Goal: Information Seeking & Learning: Find specific fact

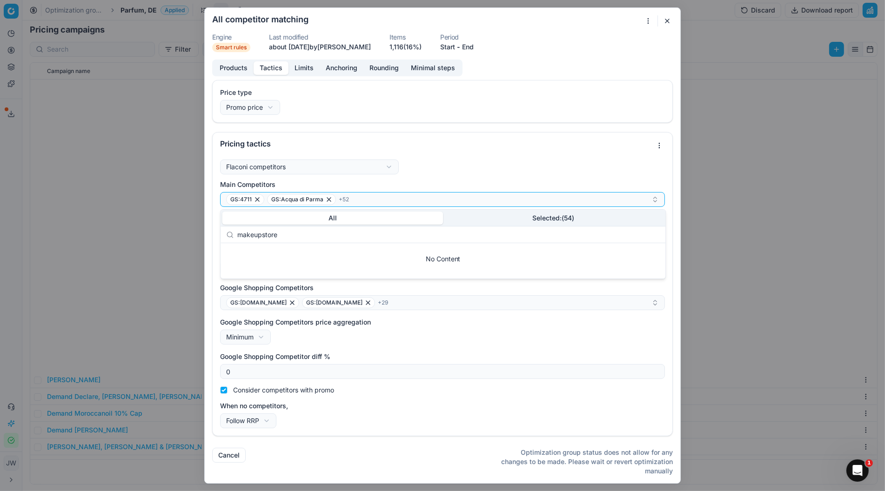
scroll to position [346, 0]
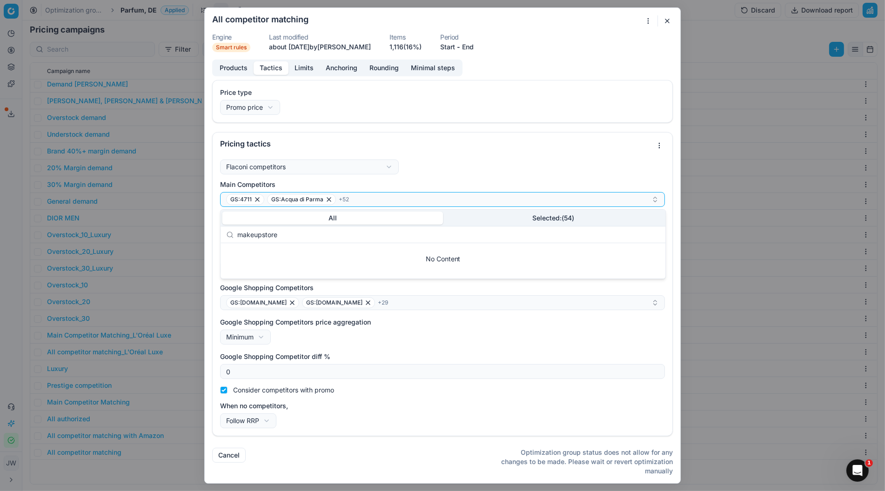
click at [664, 19] on button "button" at bounding box center [666, 20] width 11 height 11
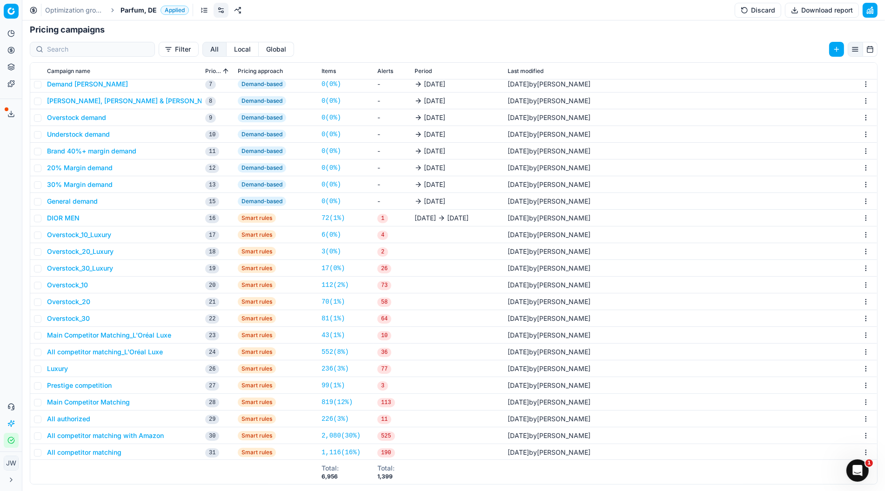
click at [15, 52] on button "Pricing" at bounding box center [11, 50] width 15 height 15
click at [46, 67] on link "Optimization groups" at bounding box center [89, 67] width 108 height 13
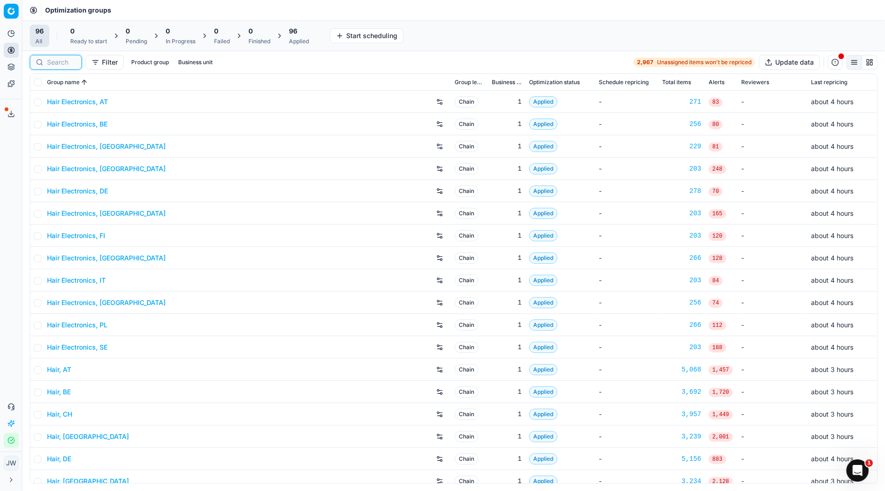
click at [61, 59] on input at bounding box center [61, 62] width 29 height 9
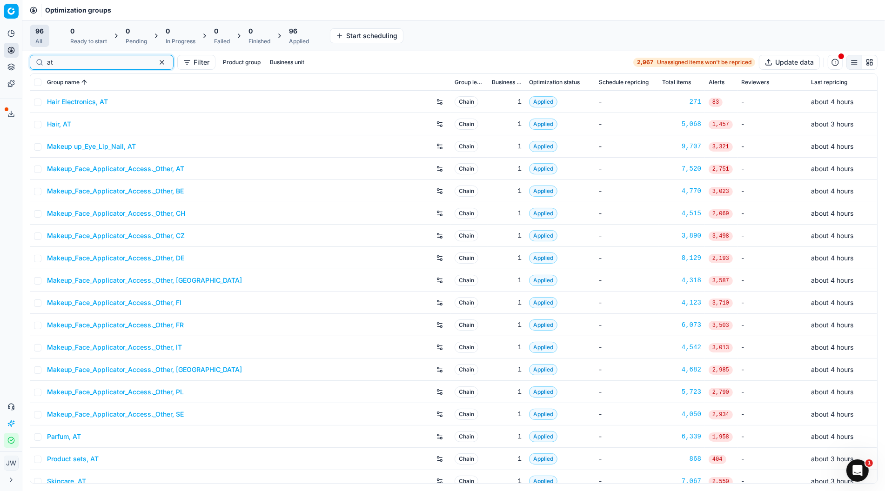
scroll to position [31, 0]
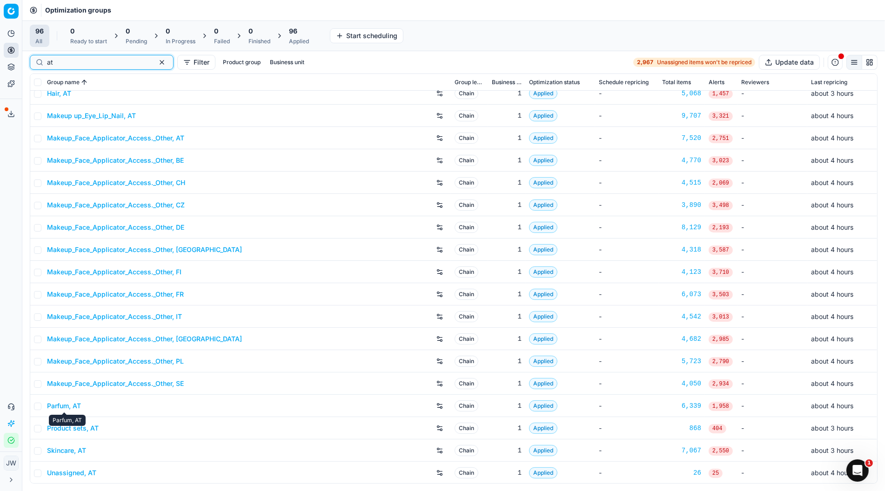
type input "at"
click at [71, 407] on link "Parfum, AT" at bounding box center [64, 405] width 34 height 9
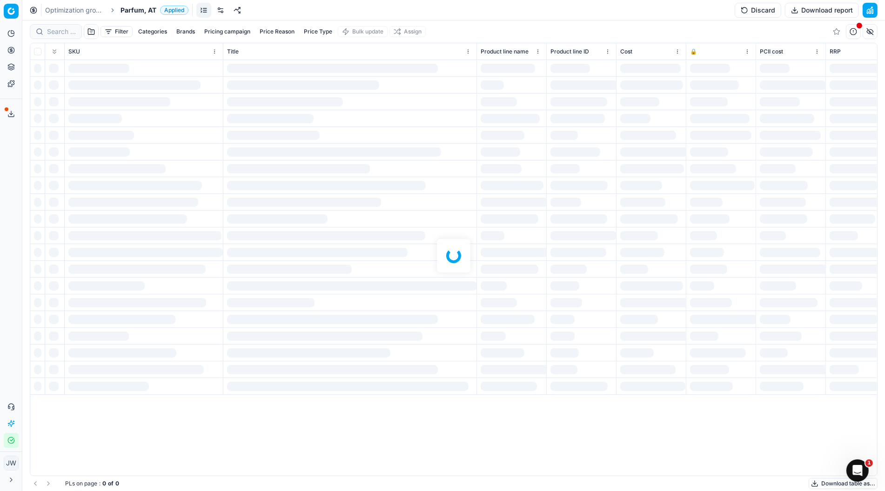
click at [56, 32] on div at bounding box center [453, 255] width 862 height 471
click at [60, 32] on div at bounding box center [453, 255] width 862 height 471
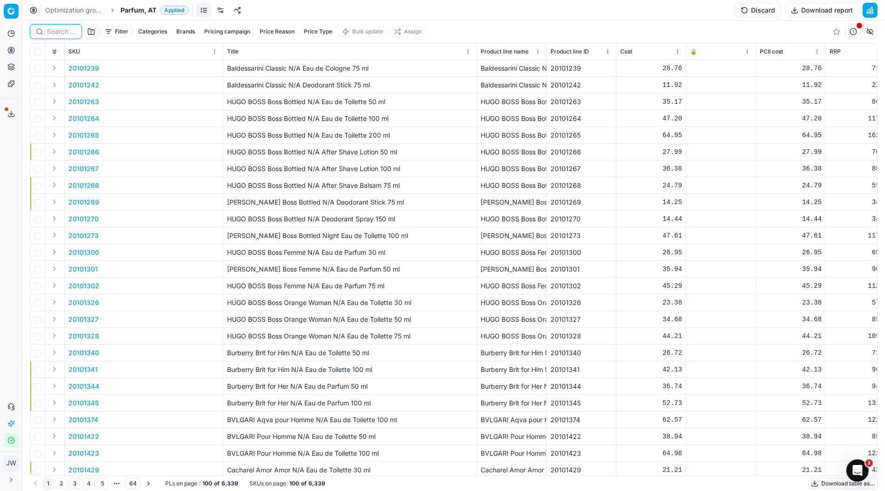
click at [60, 32] on input at bounding box center [61, 31] width 29 height 9
paste input "90001984-0002753"
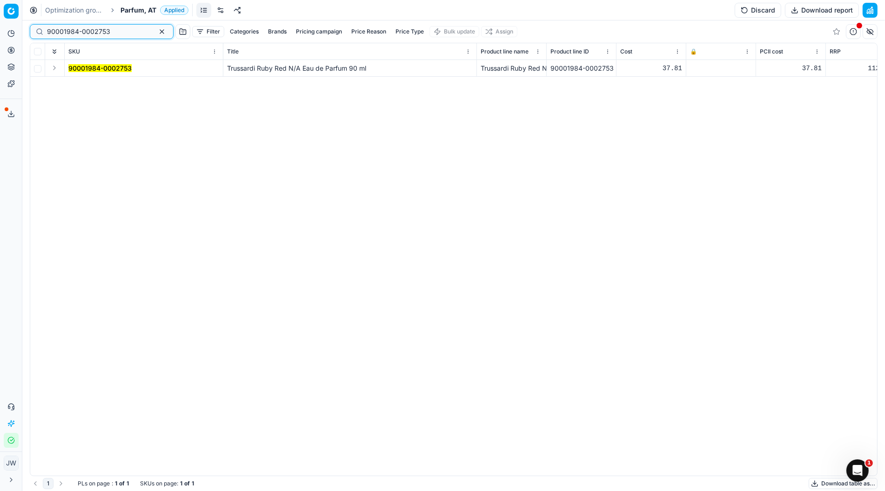
type input "90001984-0002753"
click at [57, 67] on button "Expand" at bounding box center [54, 67] width 11 height 11
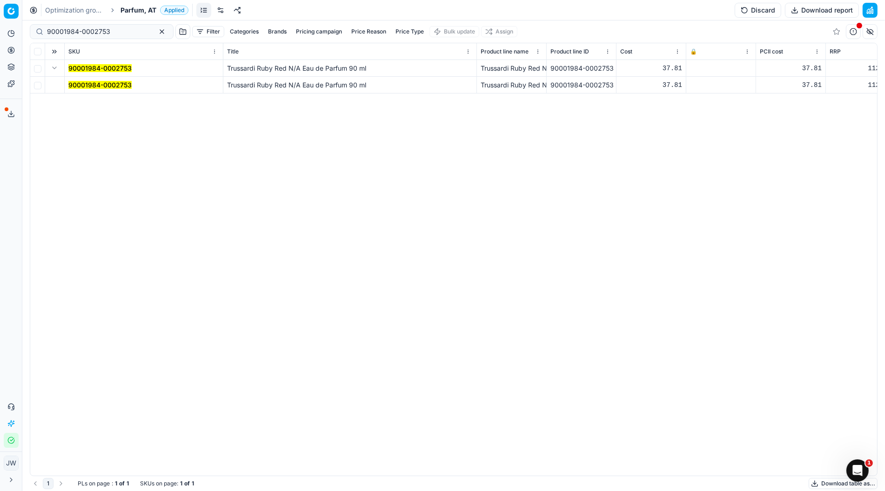
click at [78, 85] on mark "90001984-0002753" at bounding box center [99, 85] width 63 height 8
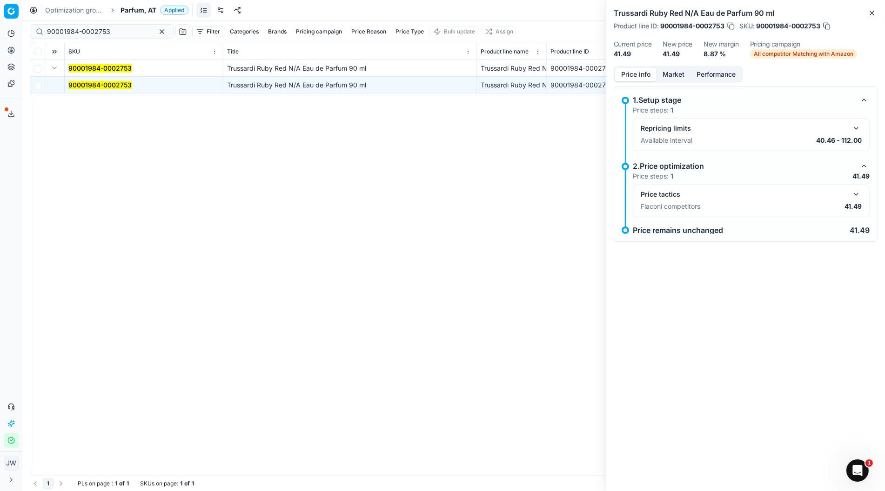
click at [672, 72] on button "Market" at bounding box center [673, 74] width 34 height 13
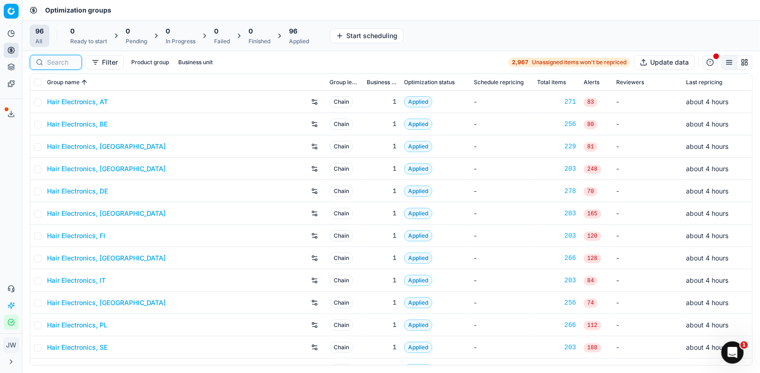
click at [61, 62] on input at bounding box center [61, 62] width 29 height 9
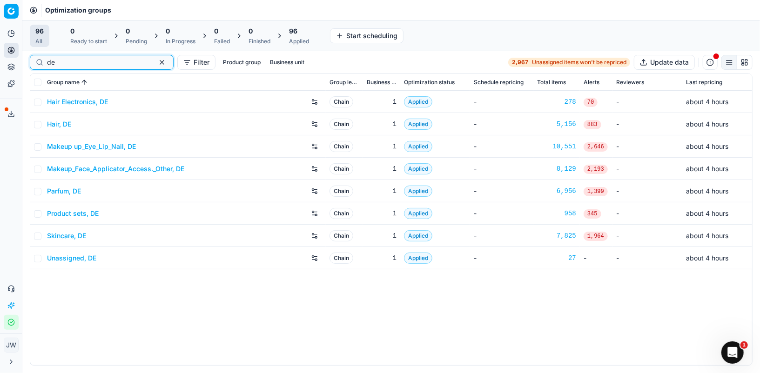
type input "de"
click at [73, 192] on link "Parfum, DE" at bounding box center [64, 191] width 34 height 9
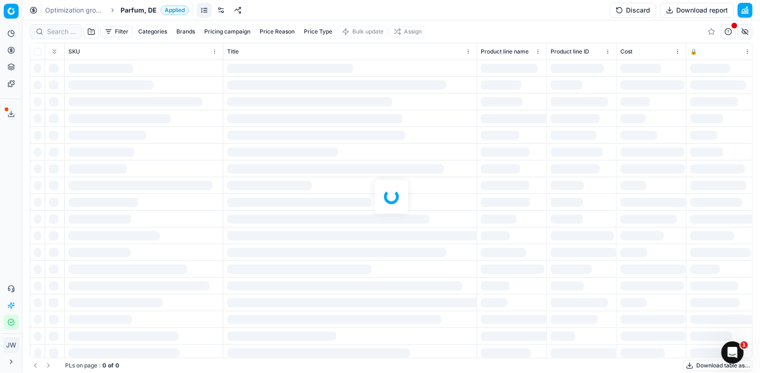
click at [61, 31] on div at bounding box center [390, 196] width 737 height 353
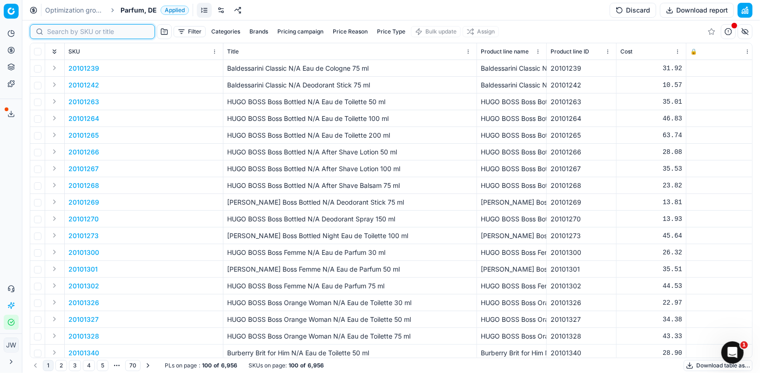
click at [57, 31] on input at bounding box center [98, 31] width 102 height 9
paste input "90015404-0023990"
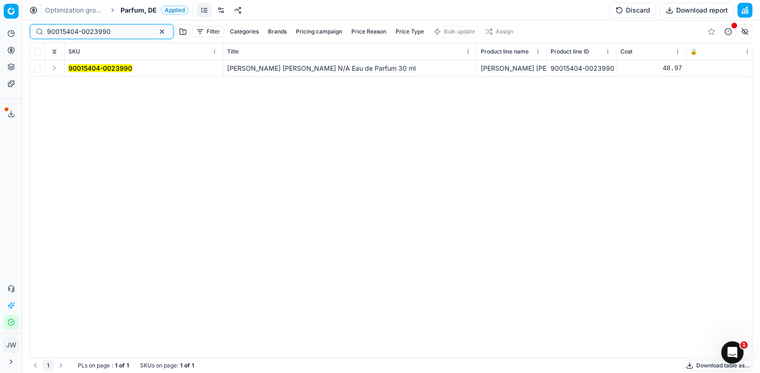
type input "90015404-0023990"
click at [55, 70] on button "Expand" at bounding box center [54, 67] width 11 height 11
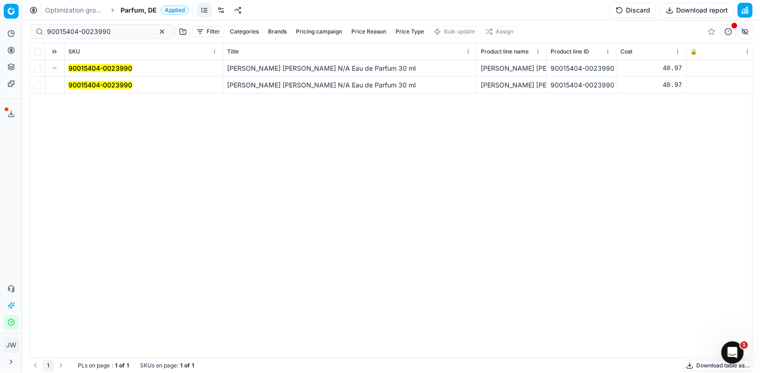
click at [82, 88] on mark "90015404-0023990" at bounding box center [100, 85] width 64 height 8
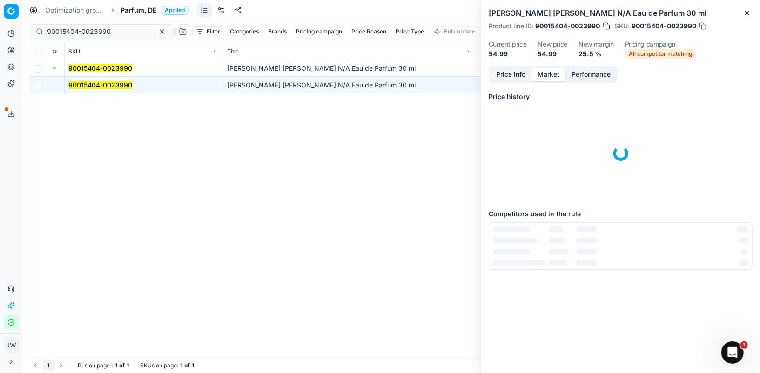
click at [548, 72] on button "Market" at bounding box center [548, 74] width 34 height 13
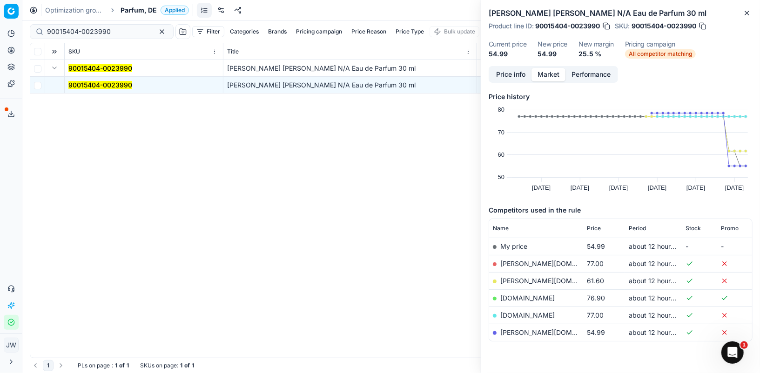
click at [420, 136] on div "90015404-0023990 Carolina Herrera La Bomba N/A Eau de Parfum 30 ml Carolina Her…" at bounding box center [390, 209] width 721 height 298
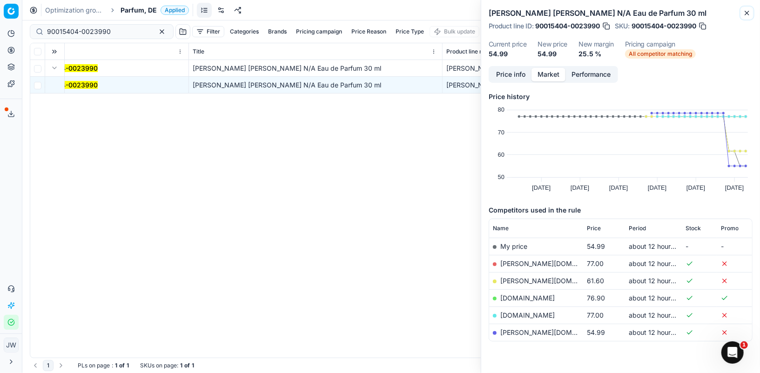
click at [744, 11] on icon "button" at bounding box center [746, 12] width 7 height 7
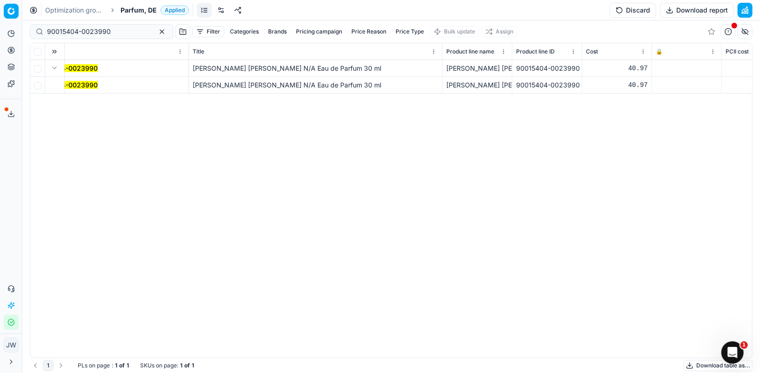
scroll to position [0, 0]
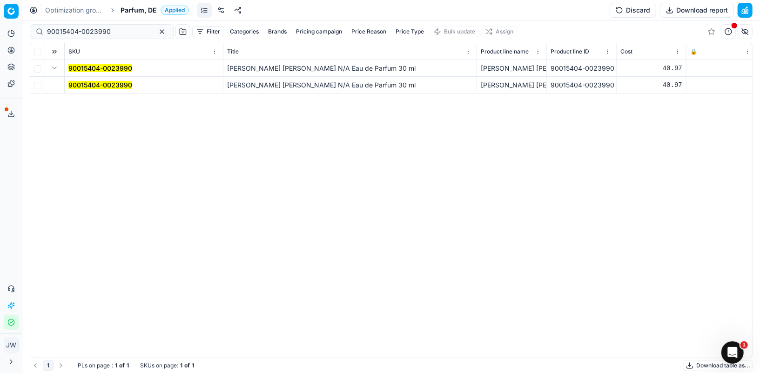
click at [84, 85] on mark "90015404-0023990" at bounding box center [100, 85] width 64 height 8
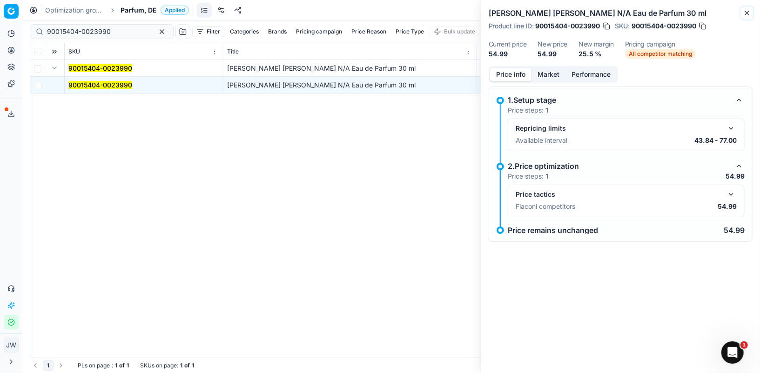
click at [747, 10] on icon "button" at bounding box center [746, 12] width 7 height 7
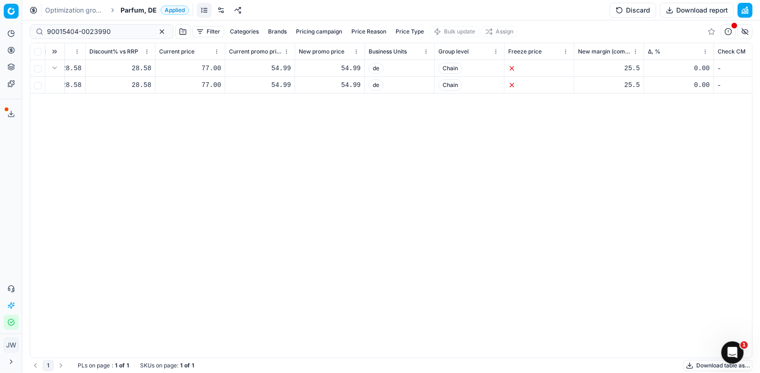
scroll to position [0, 1296]
click at [10, 47] on circle at bounding box center [11, 50] width 6 height 6
click at [73, 68] on link "Optimization groups" at bounding box center [89, 67] width 108 height 13
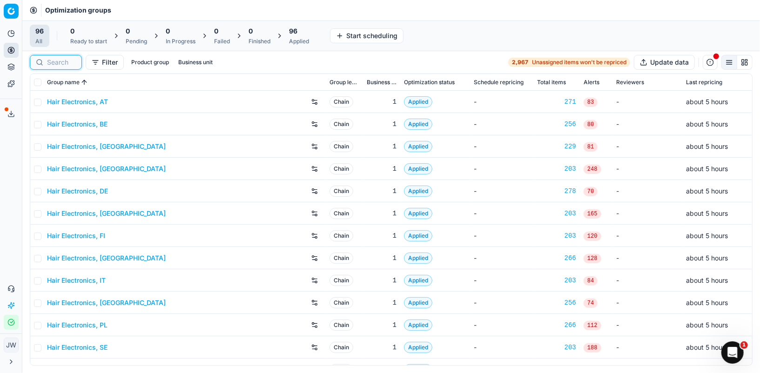
click at [64, 64] on input at bounding box center [61, 62] width 29 height 9
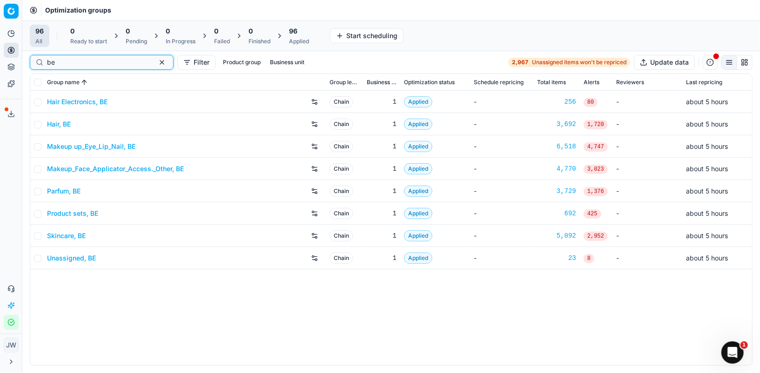
type input "be"
click at [71, 190] on link "Parfum, BE" at bounding box center [63, 191] width 33 height 9
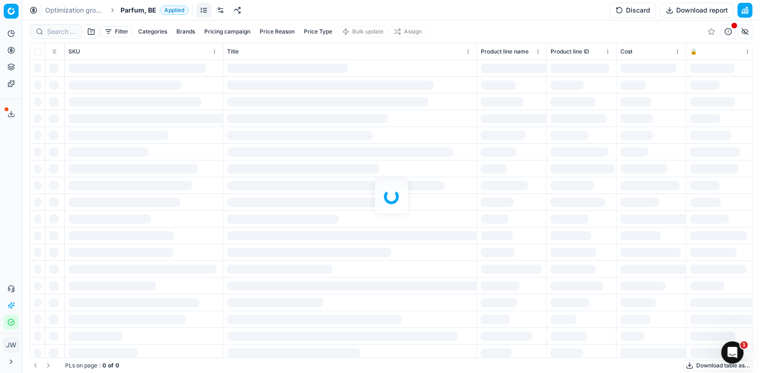
click at [52, 28] on div at bounding box center [390, 196] width 737 height 353
click at [63, 29] on div at bounding box center [390, 196] width 737 height 353
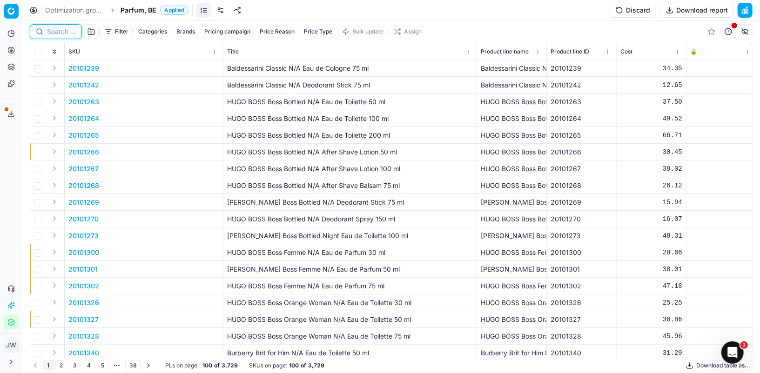
click at [63, 29] on input at bounding box center [61, 31] width 29 height 9
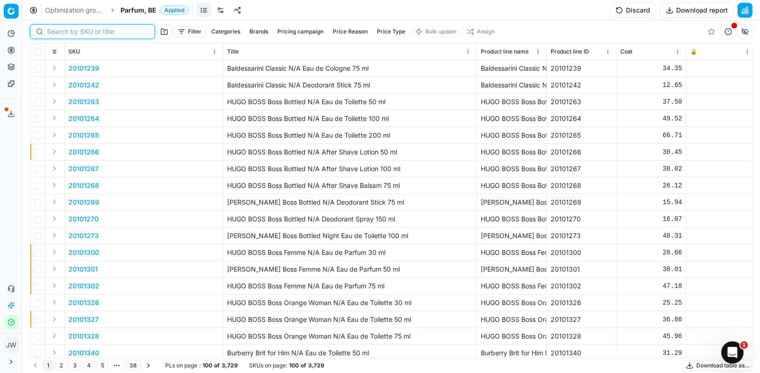
paste input "20103992"
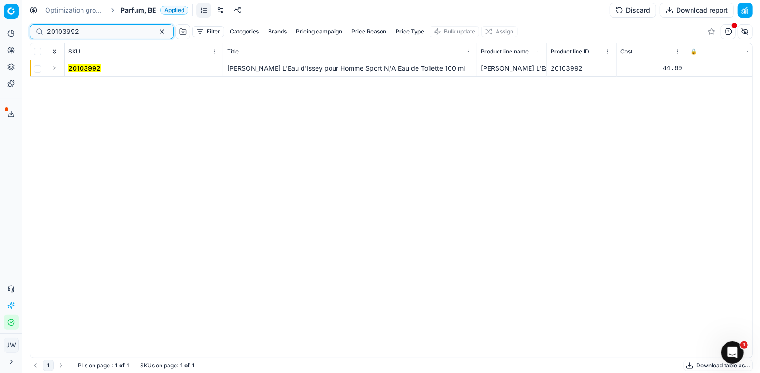
type input "20103992"
click at [53, 68] on button "Expand" at bounding box center [54, 67] width 11 height 11
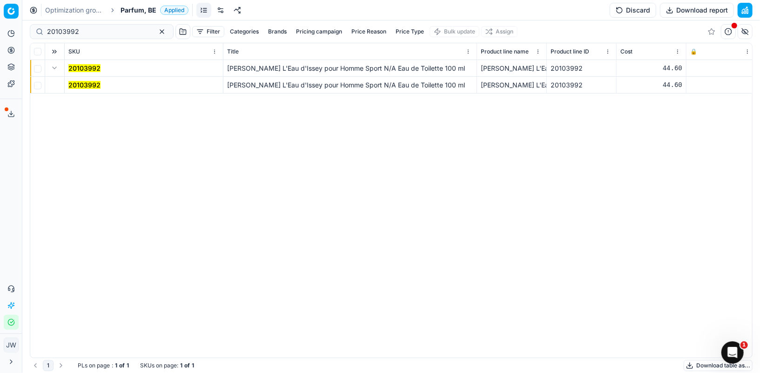
click at [81, 85] on mark "20103992" at bounding box center [84, 85] width 32 height 8
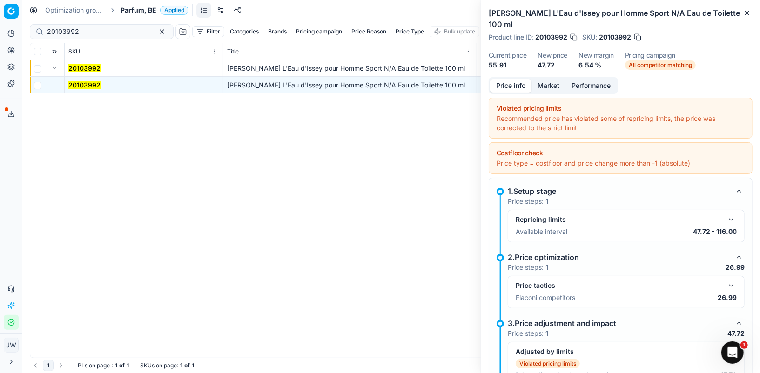
click at [548, 86] on button "Market" at bounding box center [548, 85] width 34 height 13
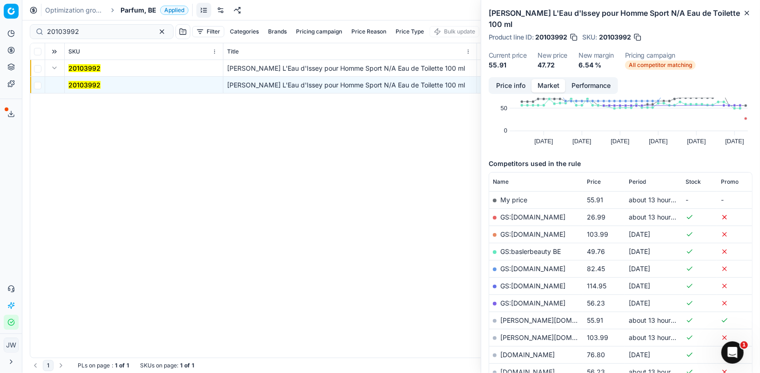
scroll to position [74, 0]
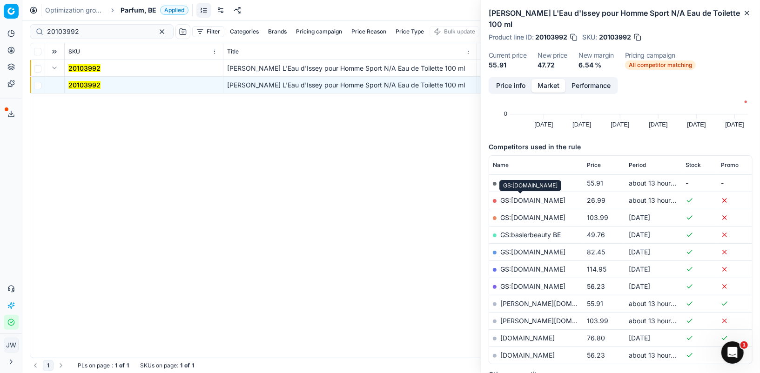
click at [521, 197] on link "GS:Deloox.nl" at bounding box center [532, 200] width 65 height 8
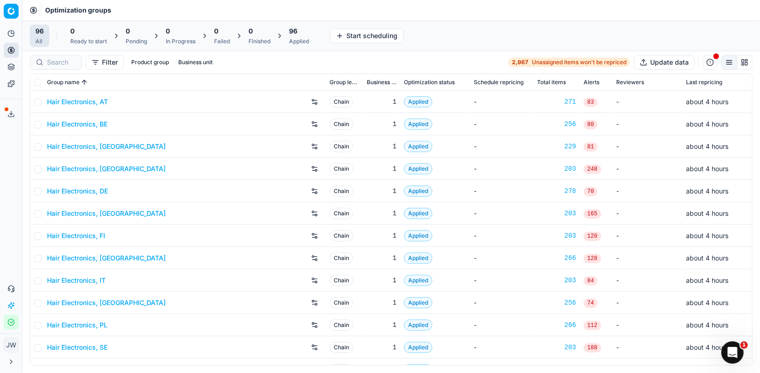
click at [251, 40] on div "Finished" at bounding box center [259, 41] width 22 height 7
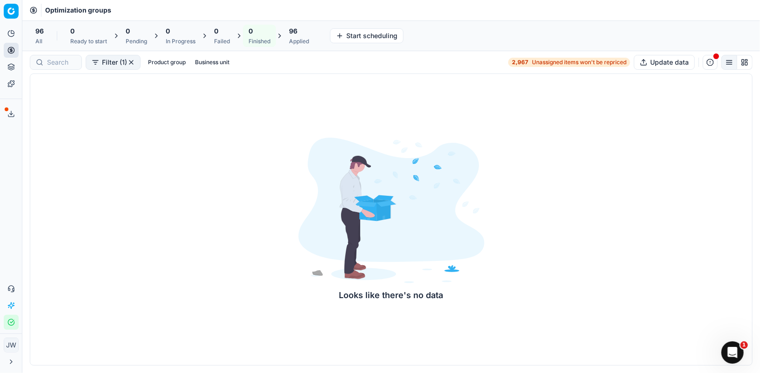
click at [259, 39] on div "Finished" at bounding box center [259, 41] width 22 height 7
click at [256, 37] on div "0 Finished" at bounding box center [259, 36] width 22 height 19
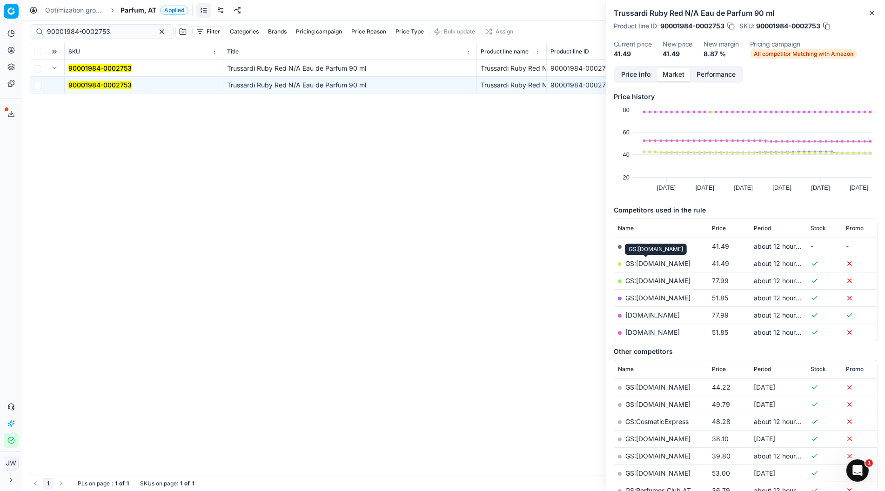
click at [654, 263] on link "GS:[DOMAIN_NAME]" at bounding box center [657, 264] width 65 height 8
drag, startPoint x: 120, startPoint y: 33, endPoint x: 12, endPoint y: 0, distance: 113.6
click at [12, 0] on div "Pricing platform Analytics Pricing Product portfolio Templates Export service 7…" at bounding box center [442, 245] width 885 height 491
paste input "80058783-200"
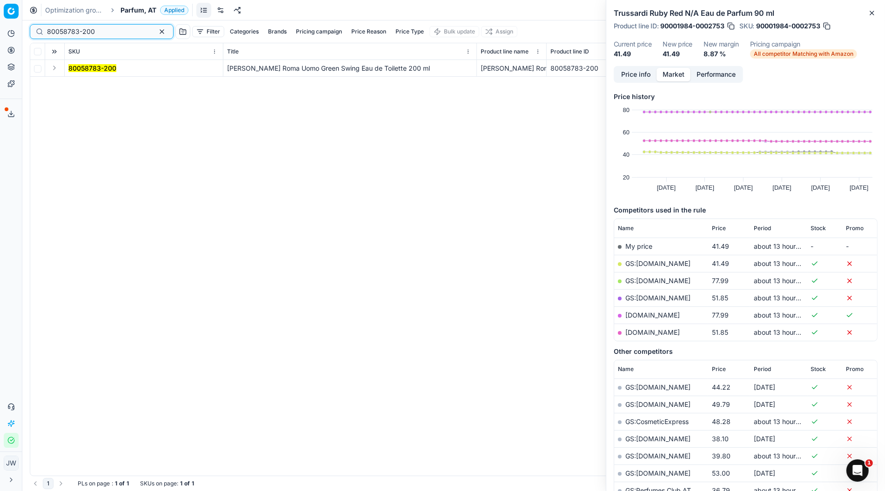
type input "80058783-200"
click at [50, 67] on button "Expand" at bounding box center [54, 67] width 11 height 11
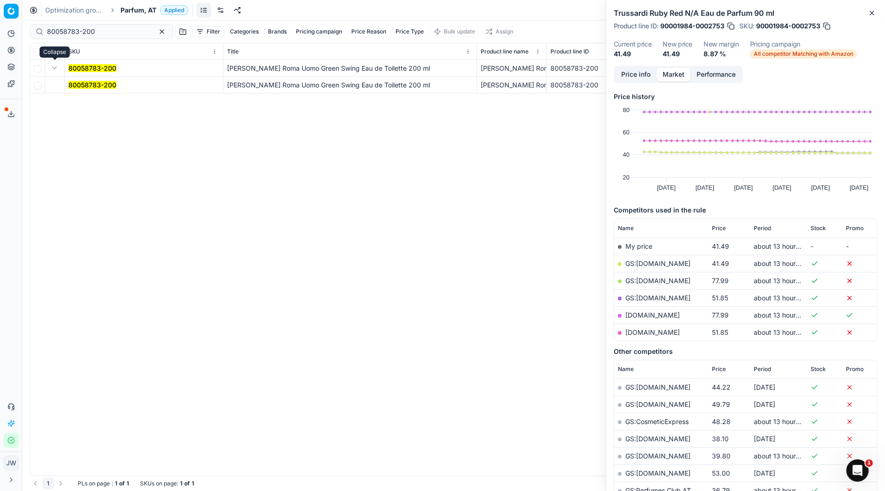
click at [85, 84] on mark "80058783-200" at bounding box center [92, 85] width 48 height 8
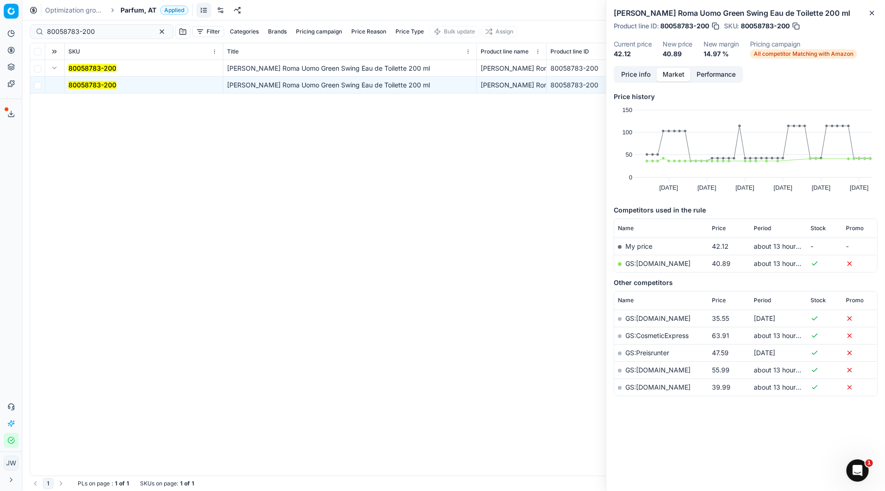
click at [650, 265] on link "GS:[DOMAIN_NAME]" at bounding box center [657, 264] width 65 height 8
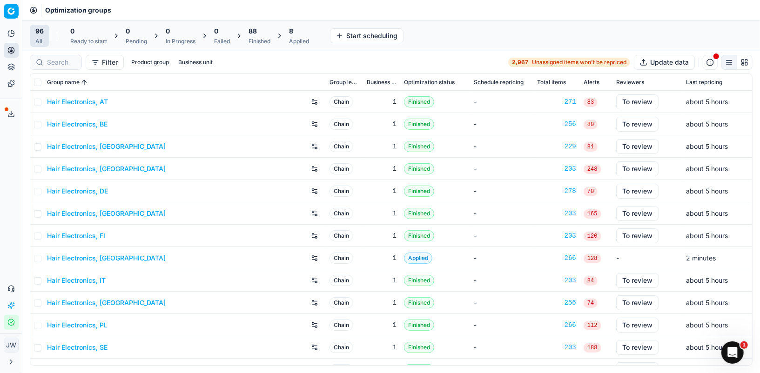
click at [299, 36] on div "8 Applied" at bounding box center [299, 36] width 20 height 19
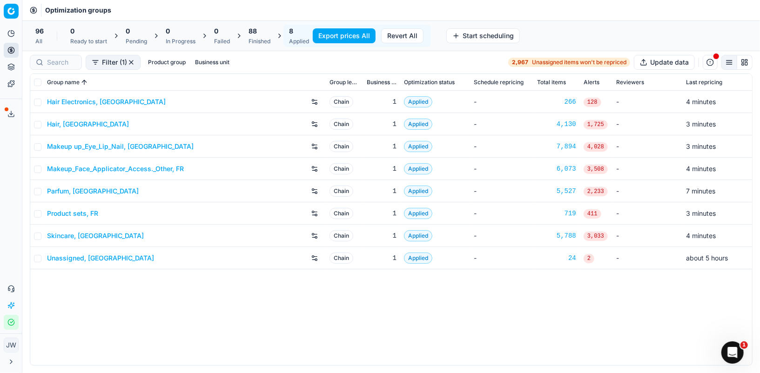
click at [342, 35] on button "Export prices All" at bounding box center [344, 35] width 63 height 15
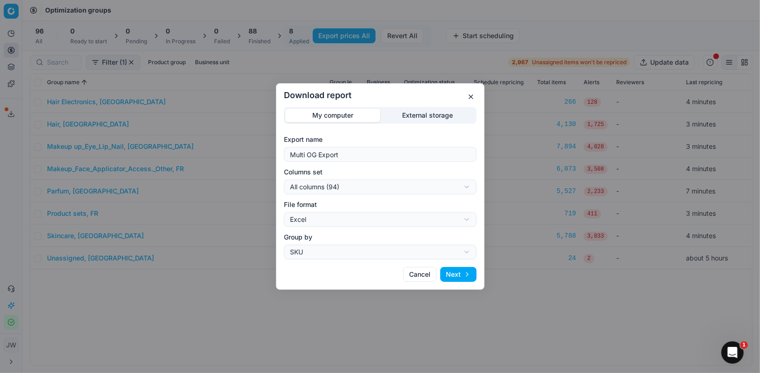
click at [374, 181] on div "Download report My computer External storage Export name Multi OG Export Column…" at bounding box center [380, 186] width 760 height 373
click at [373, 221] on div "Download report My computer External storage Export name Multi OG Export Column…" at bounding box center [380, 186] width 760 height 373
click at [341, 179] on div "Download report My computer External storage Export name Multi OG Export Column…" at bounding box center [380, 186] width 760 height 373
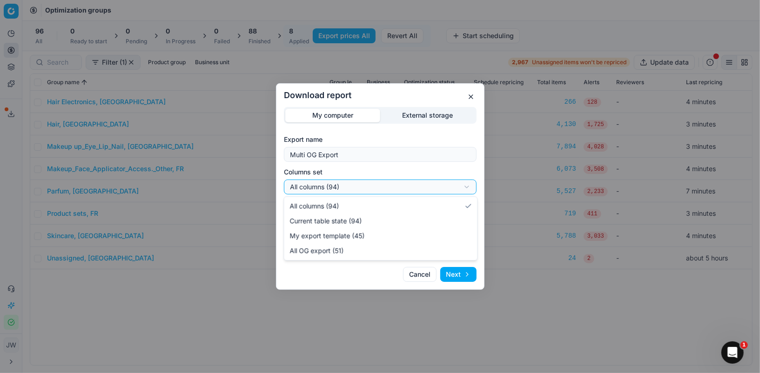
click at [339, 188] on div "Download report My computer External storage Export name Multi OG Export Column…" at bounding box center [380, 186] width 760 height 373
select select "custom"
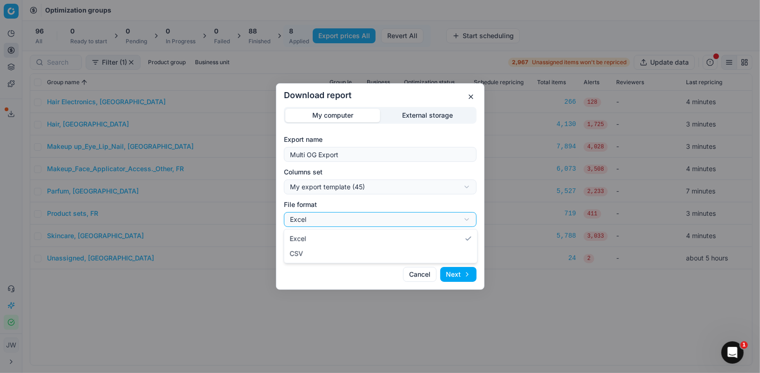
click at [344, 220] on div "Download report My computer External storage Export name Multi OG Export Column…" at bounding box center [380, 186] width 760 height 373
select select "csv"
click at [450, 273] on button "Next" at bounding box center [458, 274] width 36 height 15
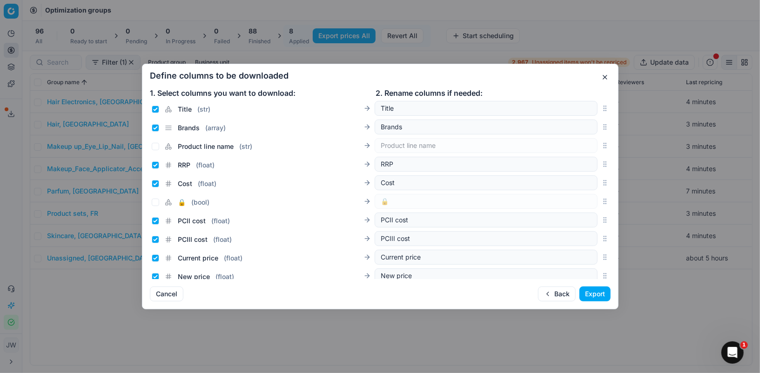
scroll to position [168, 0]
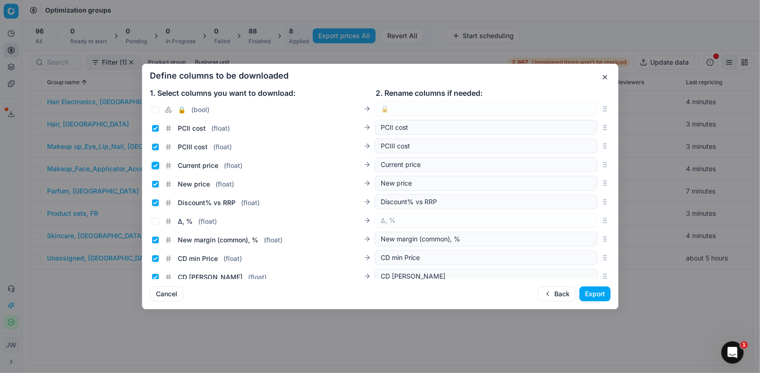
click at [153, 164] on input "Current price ( float )" at bounding box center [155, 165] width 7 height 7
checkbox input "false"
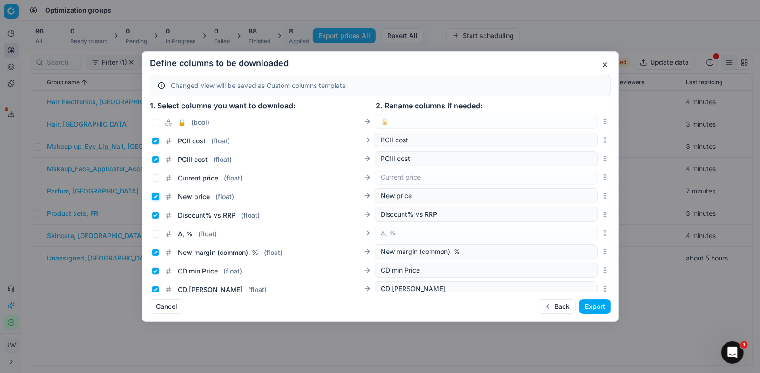
click at [154, 194] on input "New price ( float )" at bounding box center [155, 196] width 7 height 7
checkbox input "false"
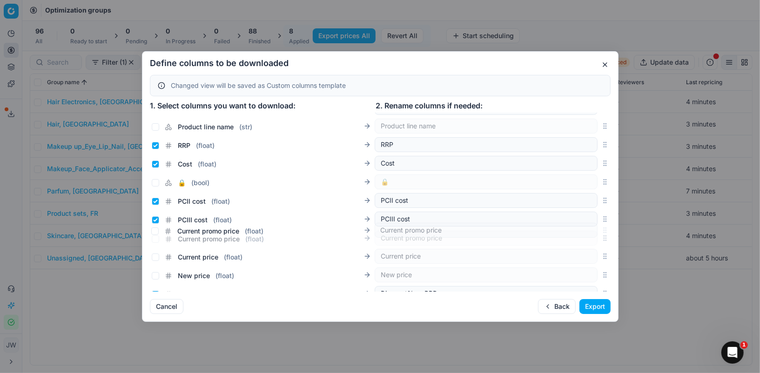
scroll to position [115, 0]
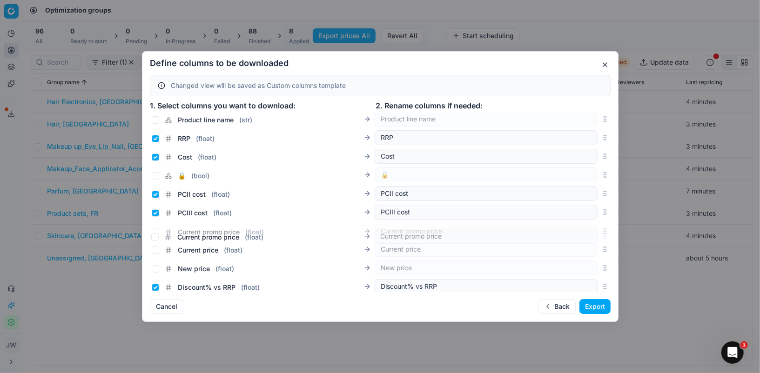
drag, startPoint x: 605, startPoint y: 201, endPoint x: 537, endPoint y: 236, distance: 76.3
click at [537, 236] on div "Current promo price ( float ) Current promo price" at bounding box center [380, 231] width 460 height 19
click at [158, 229] on input "Current promo price ( float )" at bounding box center [155, 231] width 7 height 7
checkbox input "true"
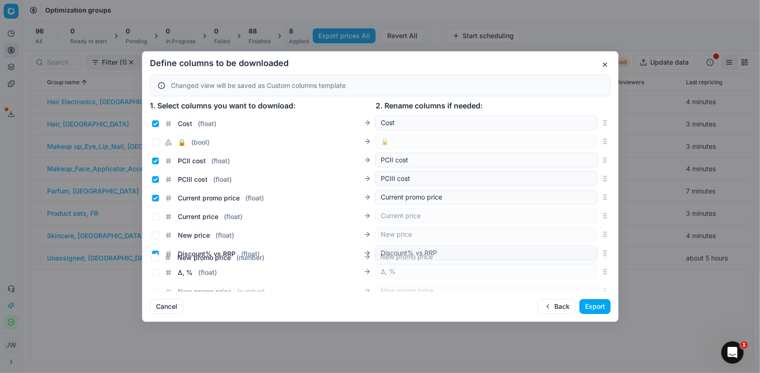
scroll to position [188, 0]
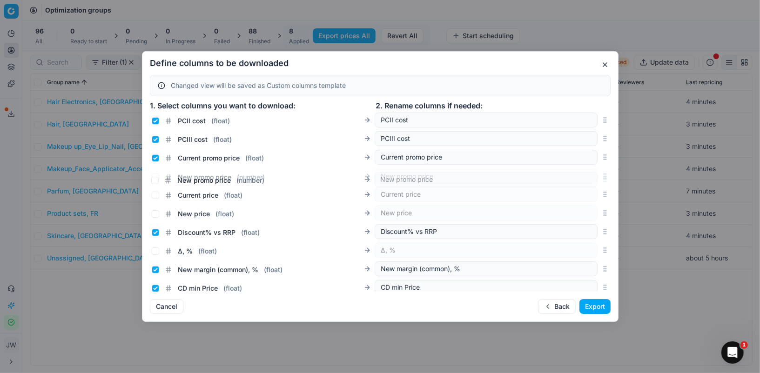
drag, startPoint x: 607, startPoint y: 204, endPoint x: 565, endPoint y: 178, distance: 48.9
click at [565, 178] on div "New promo price ( number ) New promo price" at bounding box center [380, 176] width 460 height 19
click at [153, 176] on input "New promo price ( number )" at bounding box center [155, 176] width 7 height 7
checkbox input "true"
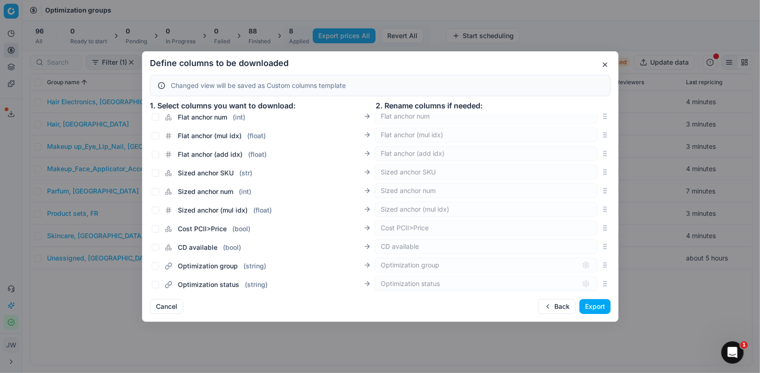
scroll to position [1644, 0]
click at [604, 65] on button "button" at bounding box center [604, 64] width 11 height 11
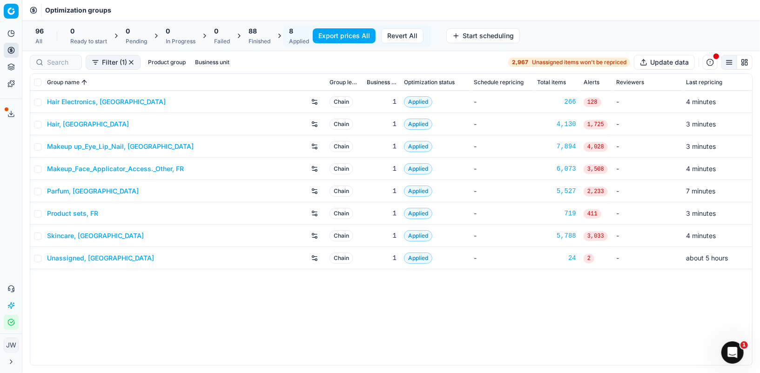
click at [185, 301] on div "Hair Electronics, FR Chain 1 Applied - 266 128 - 4 minutes Hair, FR Chain 1 App…" at bounding box center [390, 228] width 721 height 274
click at [64, 63] on input at bounding box center [98, 62] width 102 height 9
click at [349, 38] on button "Export prices All" at bounding box center [344, 35] width 63 height 15
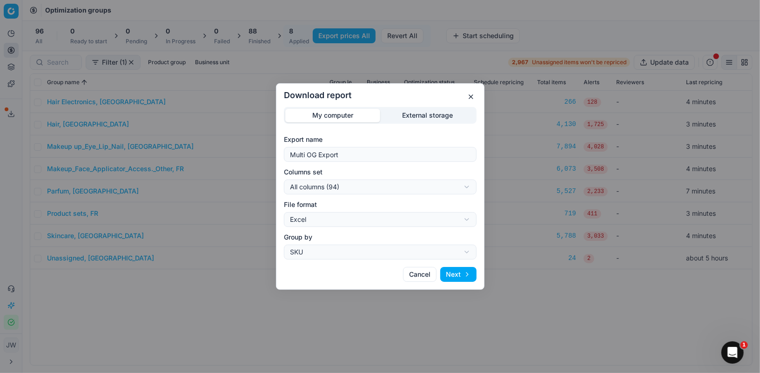
click at [379, 185] on div "Download report My computer External storage Export name Multi OG Export Column…" at bounding box center [380, 186] width 760 height 373
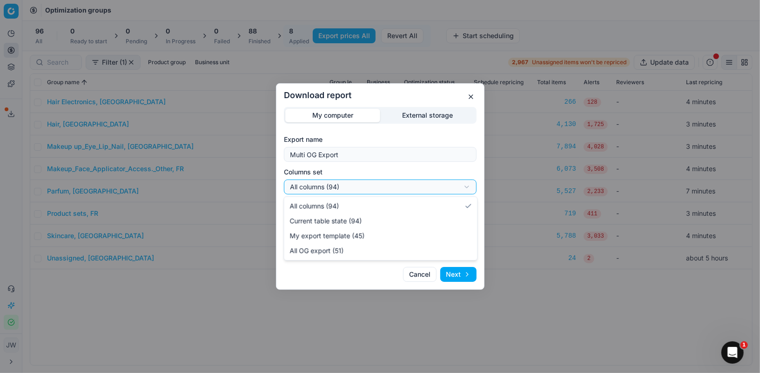
select select "custom"
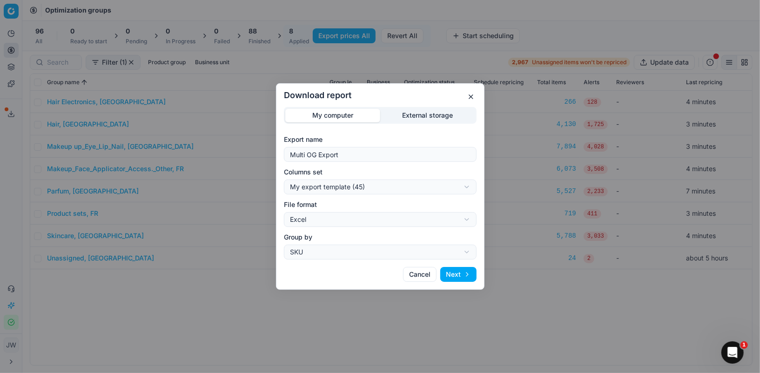
click at [372, 220] on div "Download report My computer External storage Export name Multi OG Export Column…" at bounding box center [380, 186] width 760 height 373
select select "csv"
click at [449, 271] on button "Next" at bounding box center [458, 274] width 36 height 15
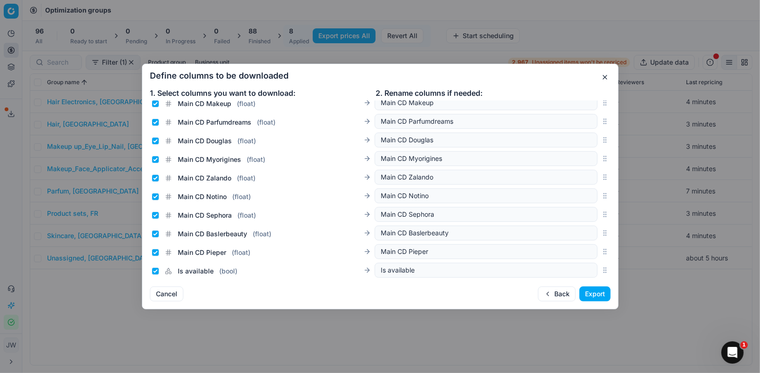
scroll to position [0, 0]
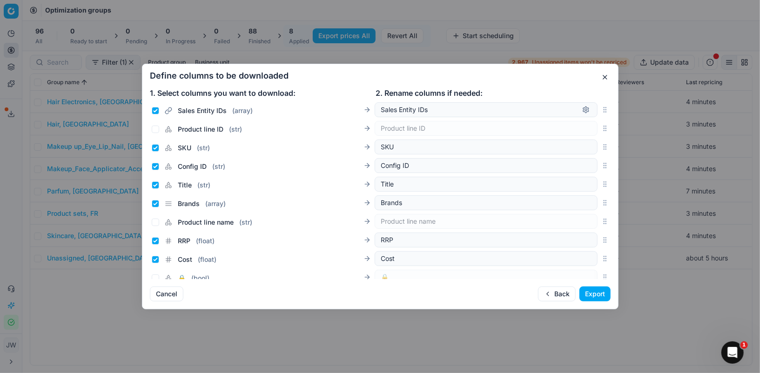
click at [605, 78] on button "button" at bounding box center [604, 77] width 11 height 11
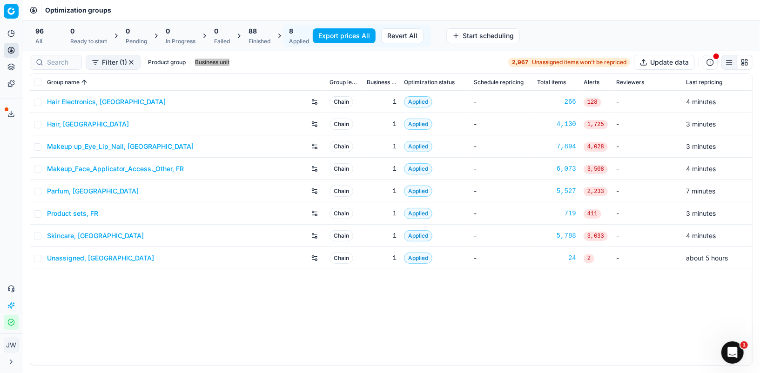
click at [7, 51] on icon at bounding box center [10, 50] width 7 height 7
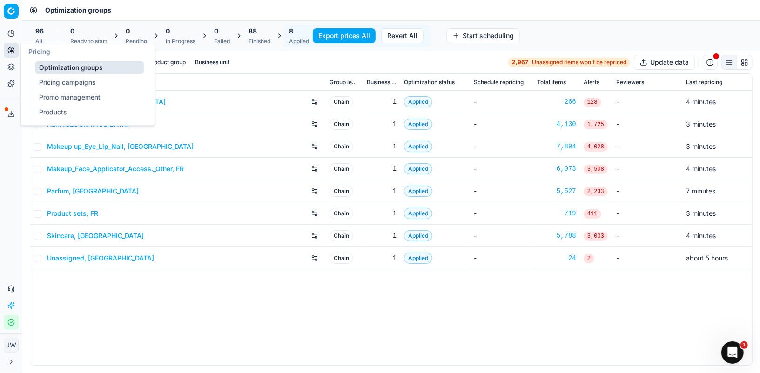
click at [51, 66] on link "Optimization groups" at bounding box center [89, 67] width 108 height 13
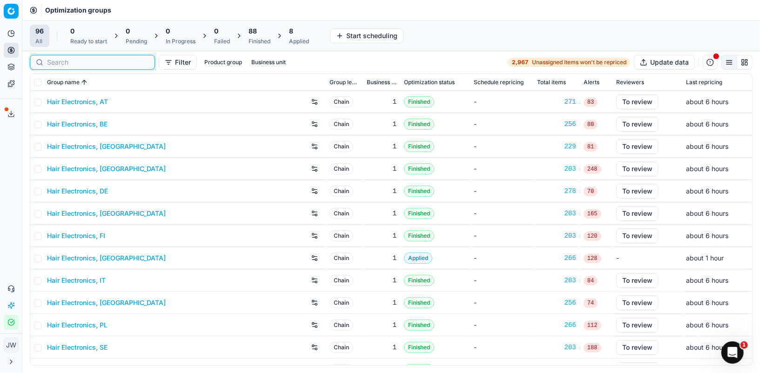
click at [61, 64] on input at bounding box center [98, 62] width 102 height 9
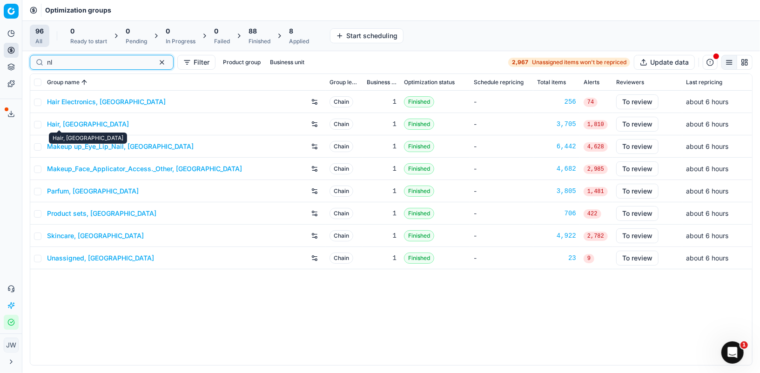
type input "nl"
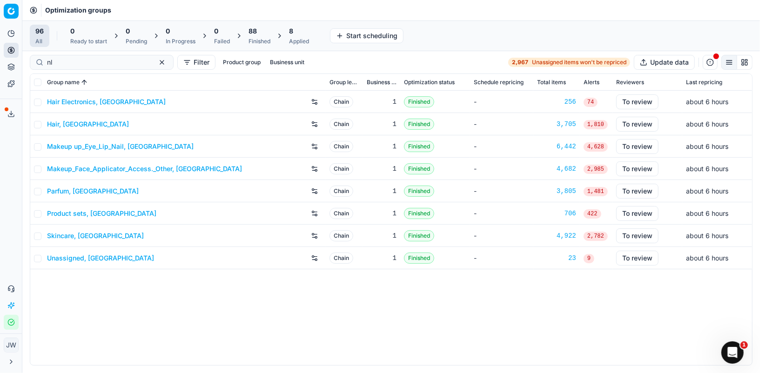
click at [73, 190] on link "Parfum, NL" at bounding box center [93, 191] width 92 height 9
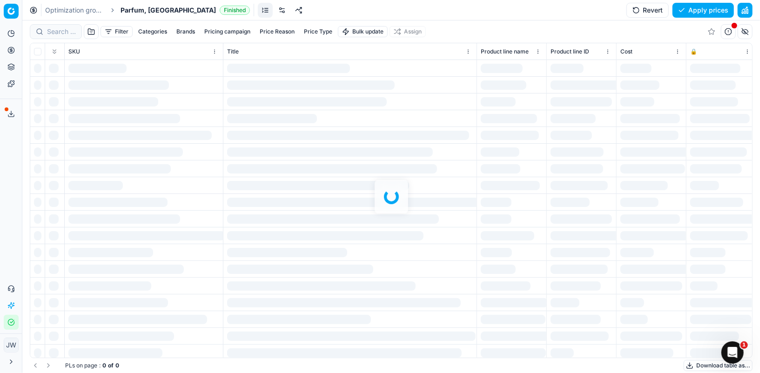
click at [57, 34] on div at bounding box center [390, 196] width 737 height 353
click at [64, 33] on div "Filter Categories Brands Pricing campaign Price Reason Price Type Bulk update A…" at bounding box center [390, 196] width 737 height 353
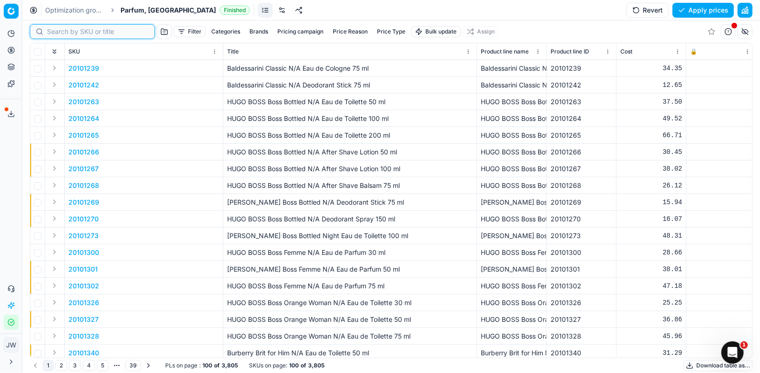
click at [61, 31] on input at bounding box center [98, 31] width 102 height 9
paste input "80056138-200"
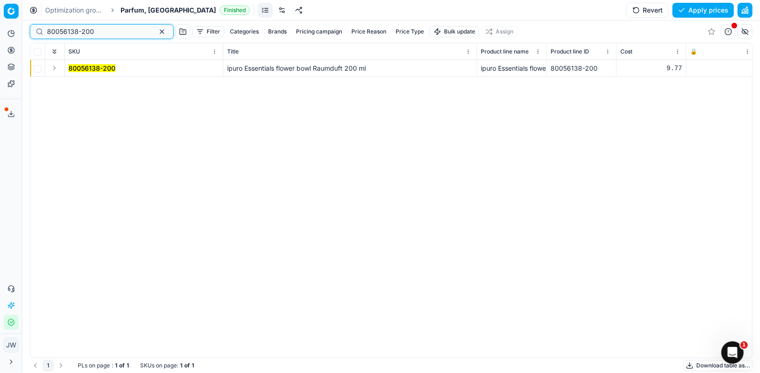
type input "80056138-200"
click at [54, 68] on button "Expand" at bounding box center [54, 67] width 11 height 11
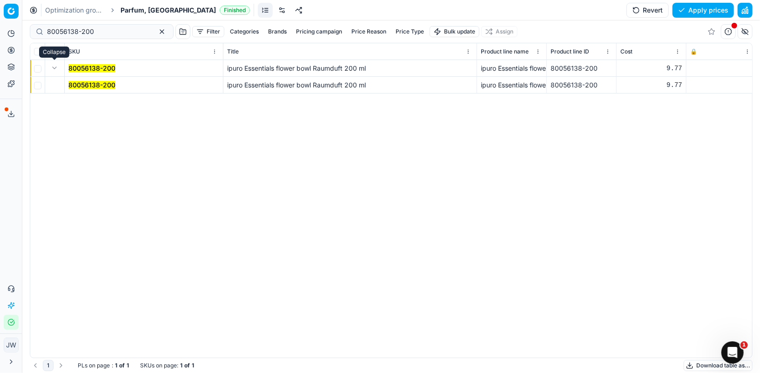
click at [69, 81] on mark "80056138-200" at bounding box center [91, 85] width 47 height 8
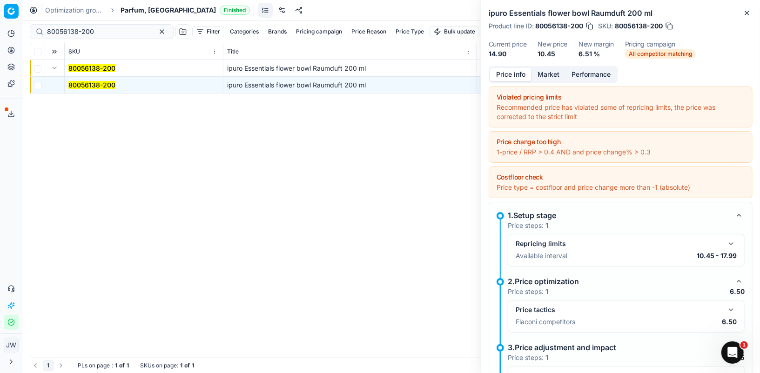
scroll to position [71, 0]
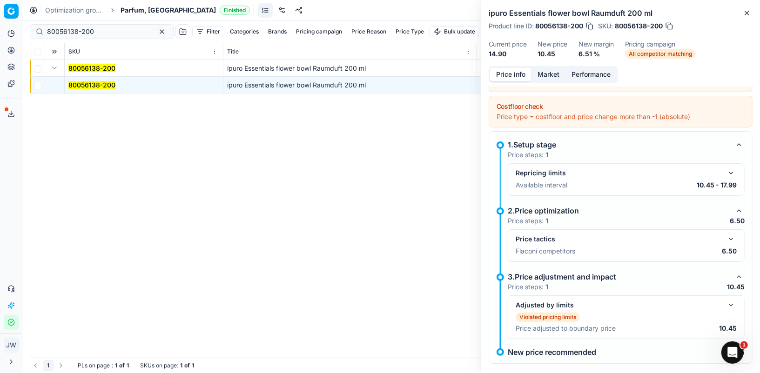
click at [728, 235] on button "button" at bounding box center [730, 238] width 11 height 11
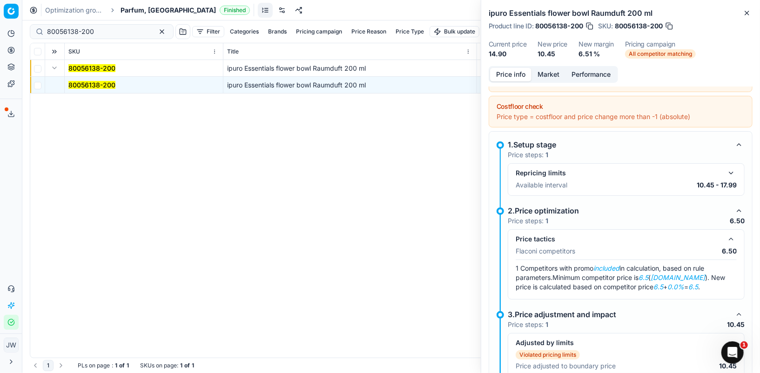
click at [545, 75] on button "Market" at bounding box center [548, 74] width 34 height 13
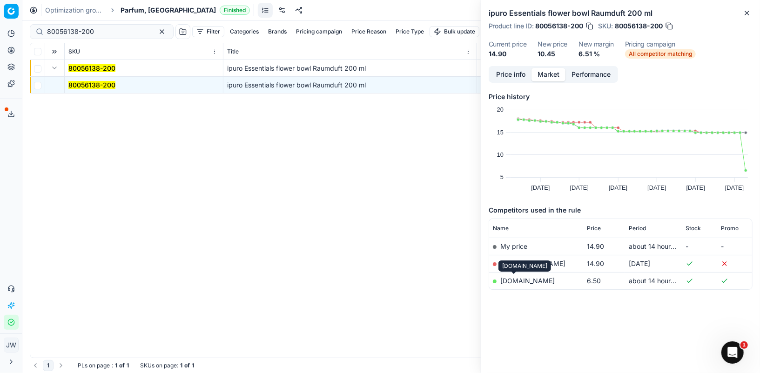
click at [515, 279] on link "notino.nl" at bounding box center [527, 281] width 54 height 8
click at [522, 260] on link "GS:Notino.nl" at bounding box center [532, 264] width 65 height 8
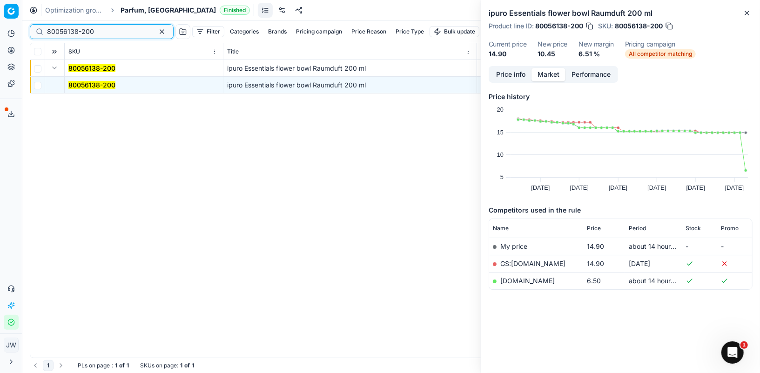
drag, startPoint x: 113, startPoint y: 28, endPoint x: 32, endPoint y: 21, distance: 80.7
click at [32, 21] on div "80056138-200 Filter Categories Brands Pricing campaign Price Reason Price Type …" at bounding box center [391, 31] width 722 height 22
